Goal: Task Accomplishment & Management: Use online tool/utility

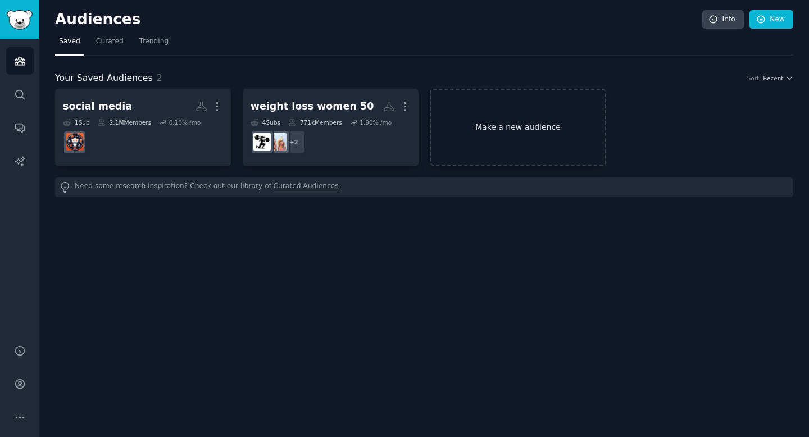
click at [504, 131] on link "Make a new audience" at bounding box center [518, 127] width 176 height 77
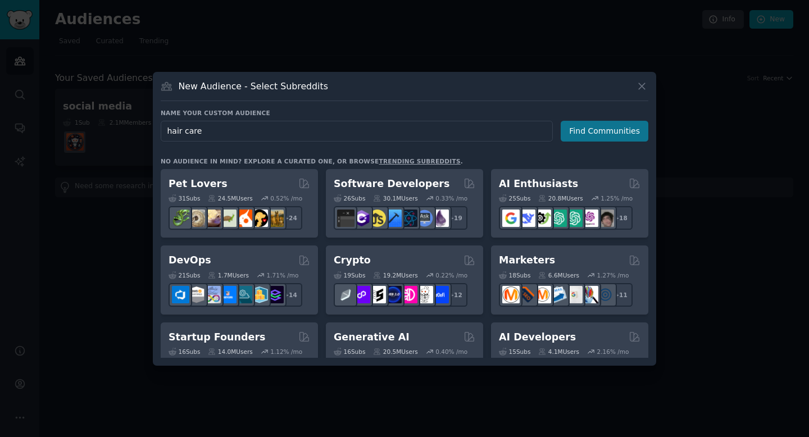
type input "hair care"
click at [603, 125] on button "Find Communities" at bounding box center [605, 131] width 88 height 21
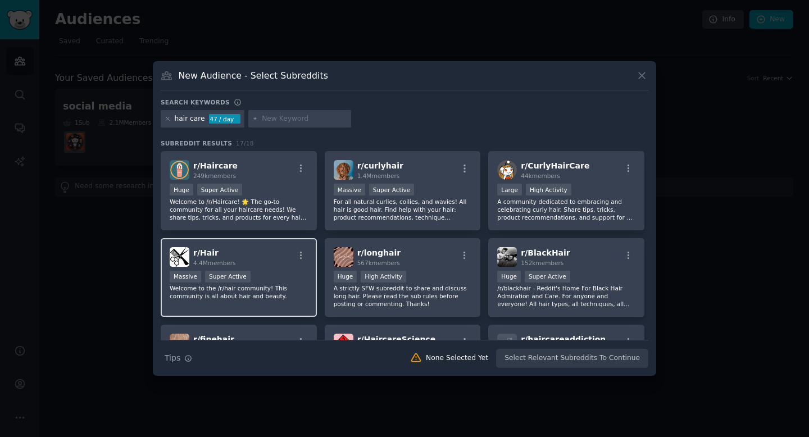
click at [283, 259] on div "r/ Hair 4.4M members" at bounding box center [239, 257] width 138 height 20
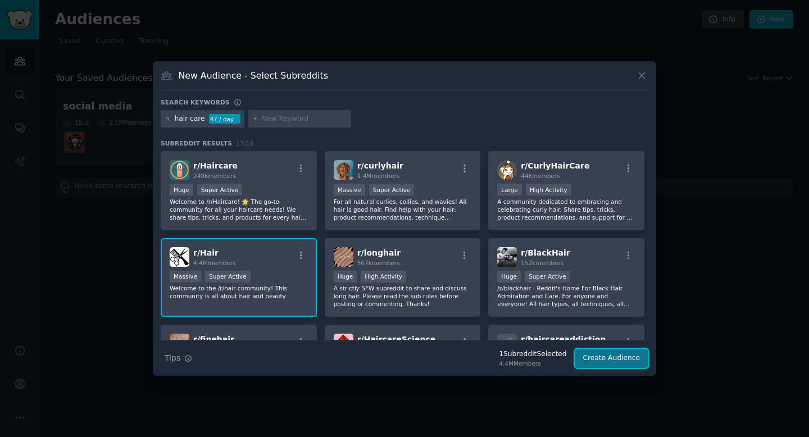
click at [603, 359] on button "Create Audience" at bounding box center [612, 358] width 74 height 19
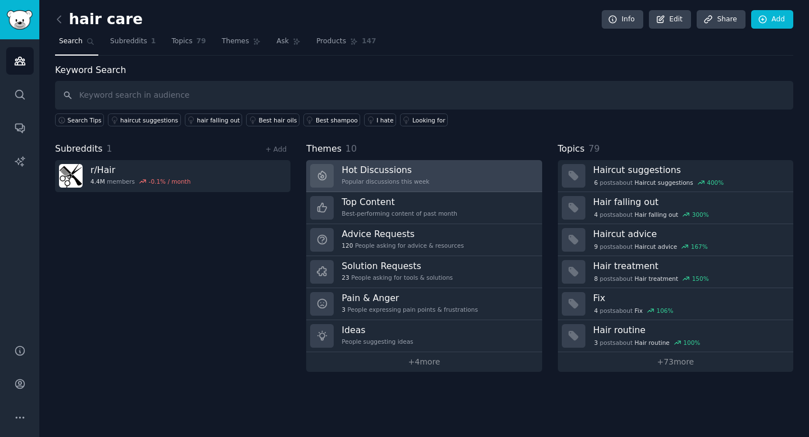
click at [431, 173] on link "Hot Discussions Popular discussions this week" at bounding box center [423, 176] width 235 height 32
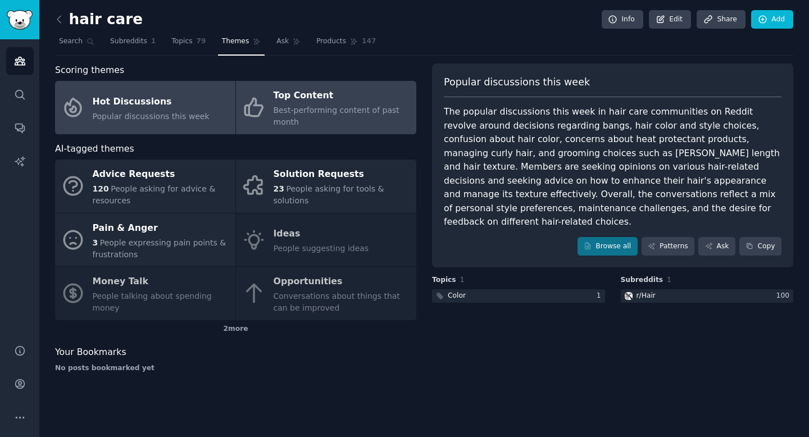
click at [308, 120] on div "Best-performing content of past month" at bounding box center [342, 116] width 137 height 24
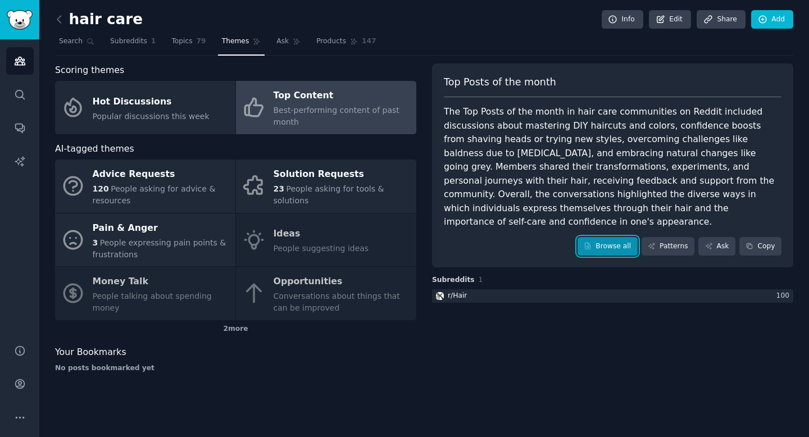
click at [611, 239] on link "Browse all" at bounding box center [607, 246] width 60 height 19
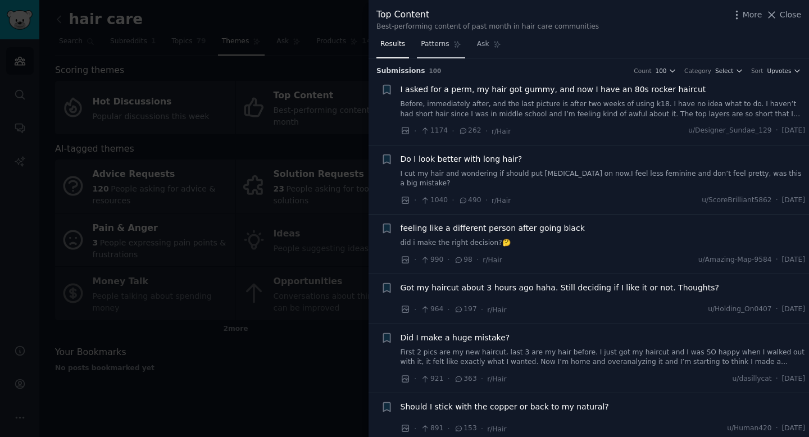
click at [425, 48] on span "Patterns" at bounding box center [435, 44] width 28 height 10
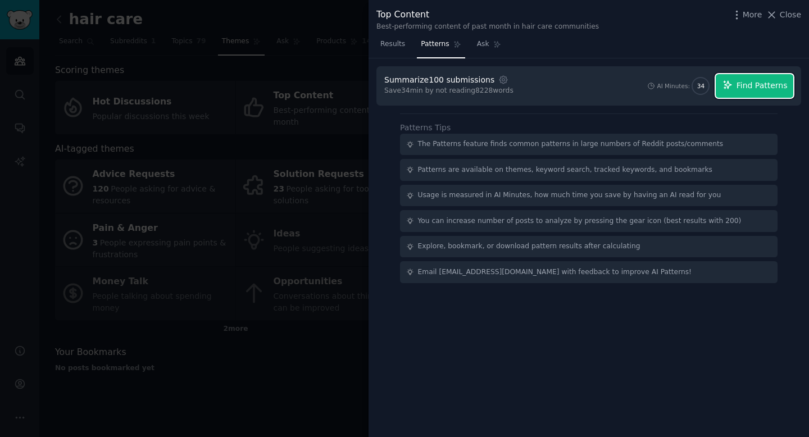
click at [739, 86] on span "Find Patterns" at bounding box center [761, 86] width 51 height 12
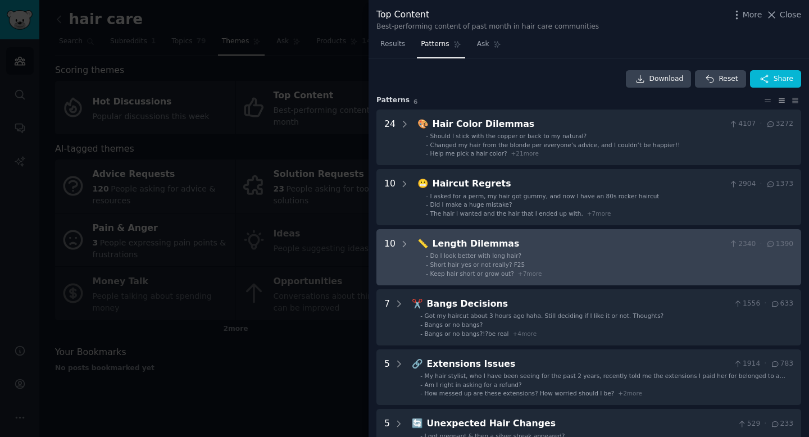
click at [518, 256] on li "- Do I look better with long hair?" at bounding box center [609, 256] width 367 height 8
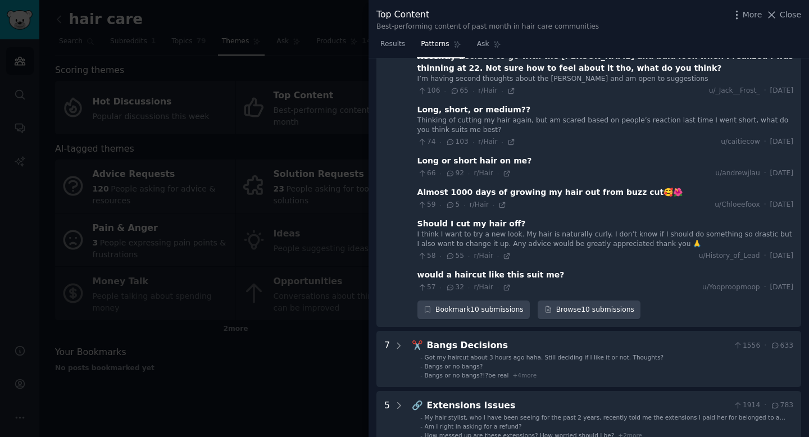
scroll to position [447, 0]
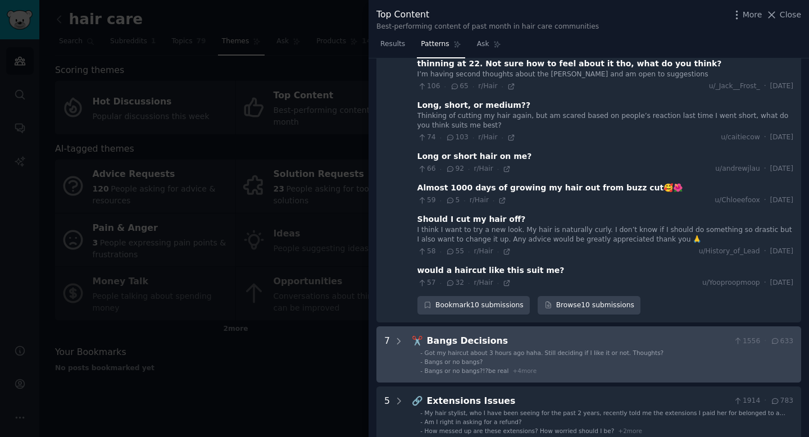
click at [521, 366] on Decisions "7 ✂️ Bangs Decisions 1556 · 633 - Got my haircut about 3 hours ago haha. Still …" at bounding box center [588, 354] width 425 height 56
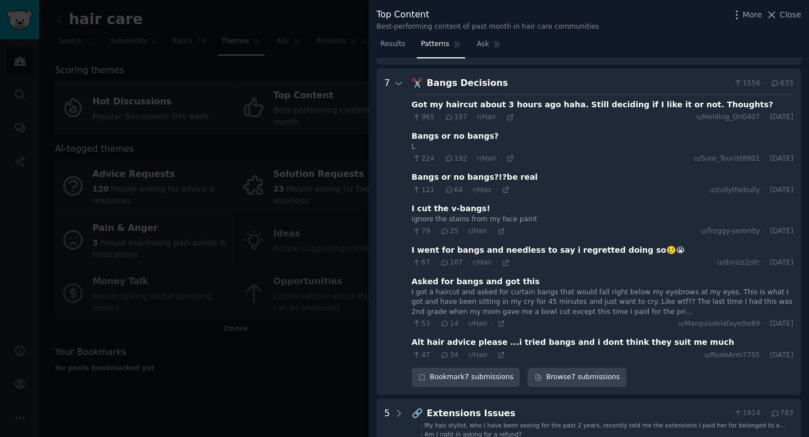
scroll to position [705, 0]
drag, startPoint x: 410, startPoint y: 125, endPoint x: 493, endPoint y: 125, distance: 82.6
click at [493, 125] on Decisions "7 ✂️ Bangs Decisions 1556 · 633 Got my haircut about 3 hours ago haha. Still de…" at bounding box center [588, 231] width 425 height 326
